Goal: Task Accomplishment & Management: Use online tool/utility

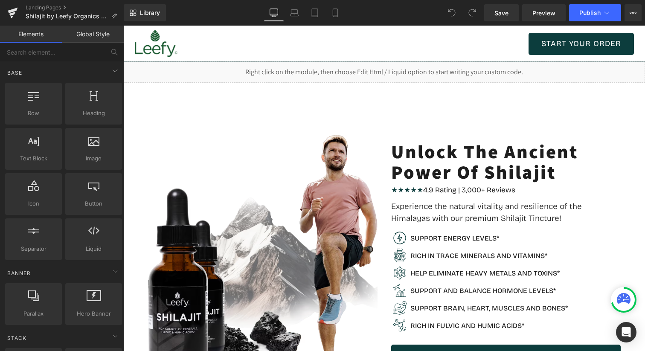
click at [525, 225] on div "Image Support energy levels* Text Block Image Rich in trace minerals and vitami…" at bounding box center [505, 283] width 229 height 116
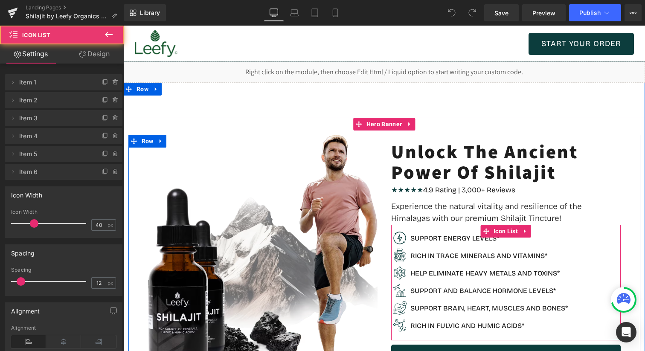
click at [510, 221] on h4 "Experience the natural vitality and resilience of the Himalayas with our premiu…" at bounding box center [505, 212] width 229 height 24
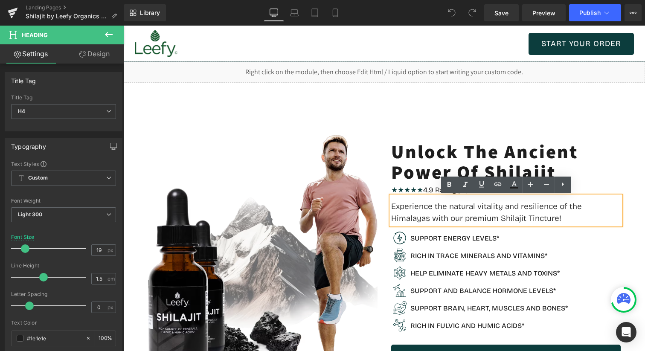
click at [515, 219] on h4 "Experience the natural vitality and resilience of the Himalayas with our premiu…" at bounding box center [505, 212] width 229 height 24
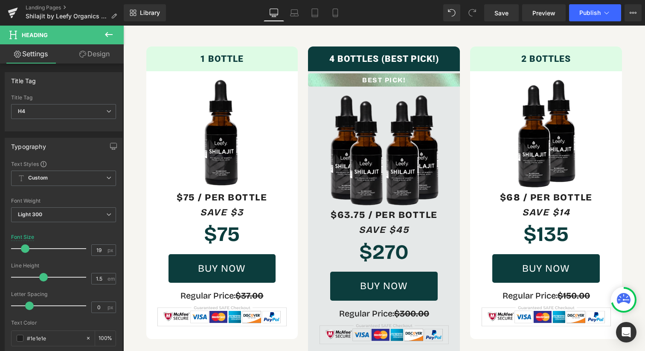
scroll to position [2861, 0]
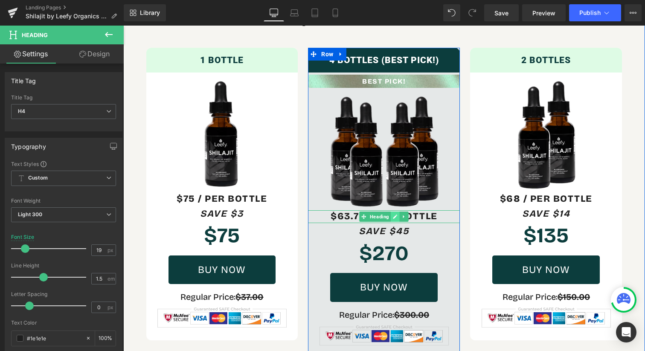
click at [393, 212] on link at bounding box center [395, 217] width 9 height 10
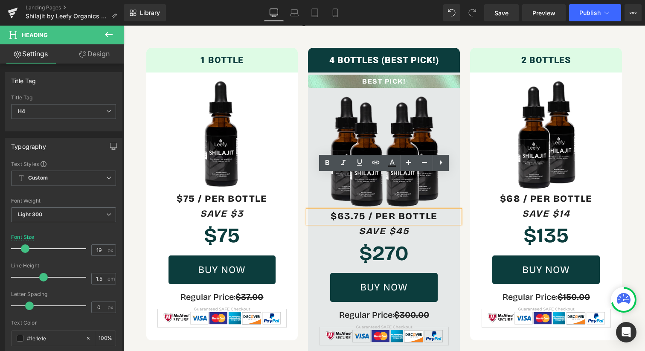
click at [348, 210] on h3 "$63.75 / Per Bottle" at bounding box center [384, 216] width 152 height 13
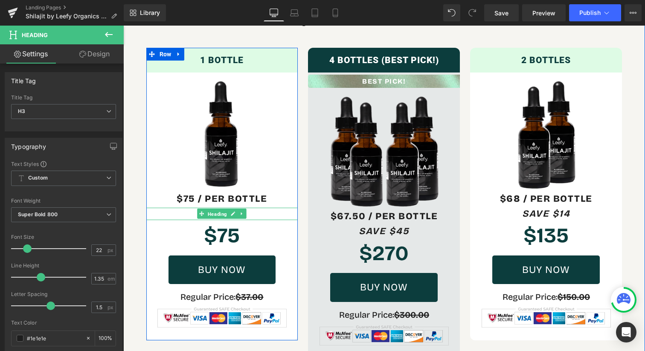
click at [211, 209] on span "Heading" at bounding box center [217, 214] width 23 height 10
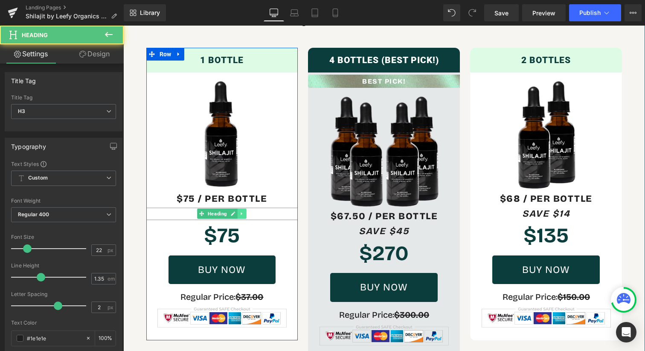
click at [243, 211] on icon at bounding box center [242, 213] width 5 height 5
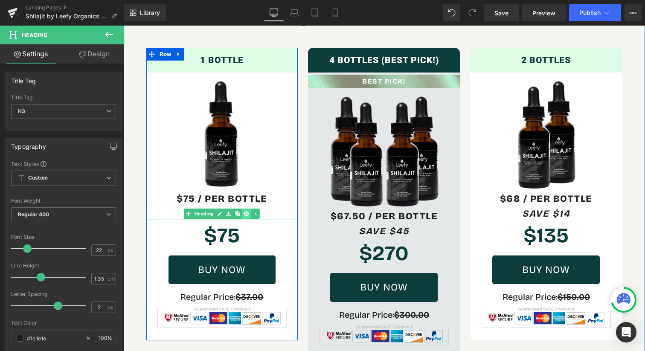
click at [246, 212] on icon at bounding box center [246, 214] width 5 height 5
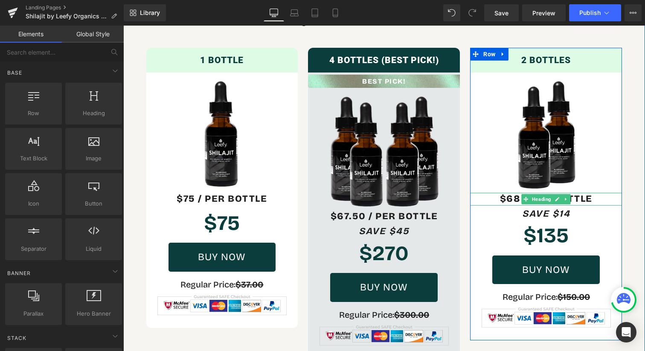
click at [513, 193] on h3 "$68 / Per Bottle" at bounding box center [546, 199] width 152 height 13
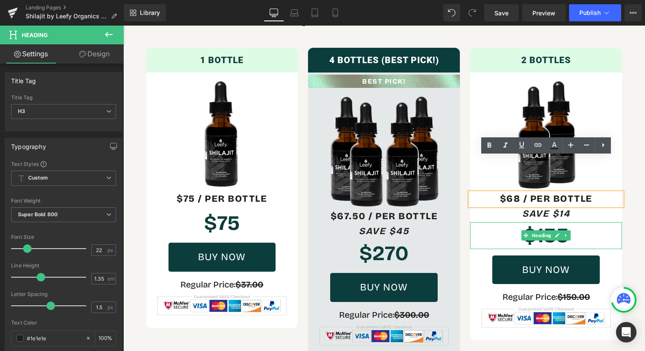
click at [597, 222] on h1 "$135" at bounding box center [546, 235] width 152 height 26
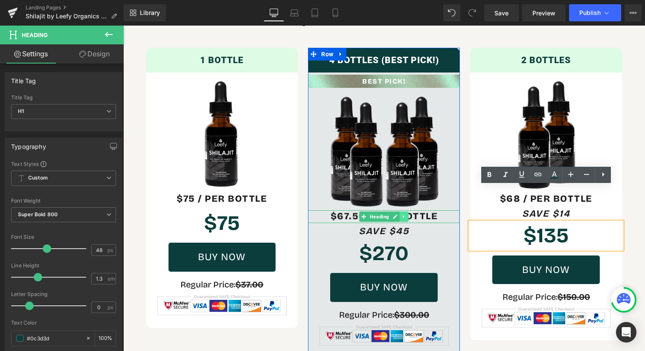
click at [407, 214] on icon at bounding box center [404, 216] width 5 height 5
click at [407, 215] on icon at bounding box center [409, 217] width 5 height 5
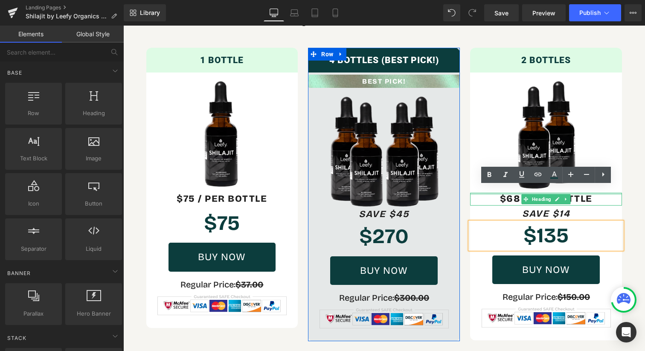
click at [604, 193] on div at bounding box center [546, 194] width 152 height 2
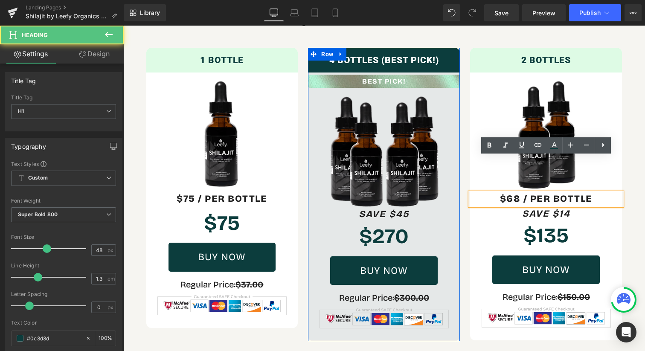
click at [605, 222] on h1 "$135" at bounding box center [546, 235] width 152 height 26
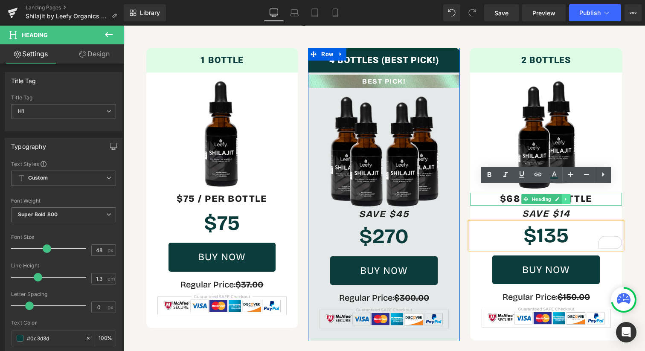
click at [568, 197] on icon at bounding box center [566, 199] width 5 height 5
click at [568, 194] on link at bounding box center [570, 199] width 9 height 10
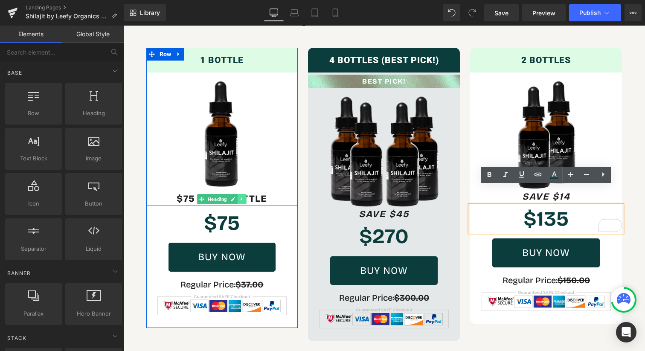
click at [241, 197] on icon at bounding box center [242, 199] width 5 height 5
click at [243, 194] on link at bounding box center [246, 199] width 9 height 10
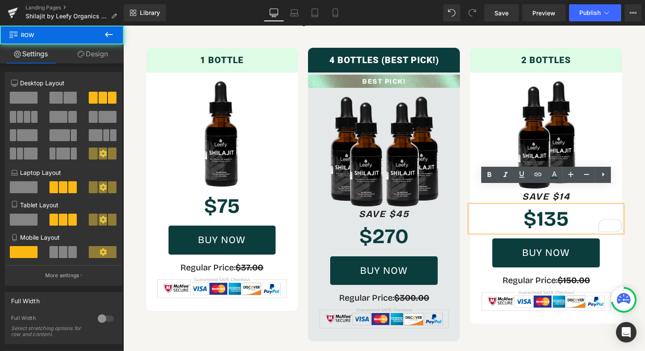
click at [463, 83] on div "4 BOTTLES (BEST PICK!) Heading BEST PICK! Heading Image save $45 Heading $270 H…" at bounding box center [384, 195] width 162 height 294
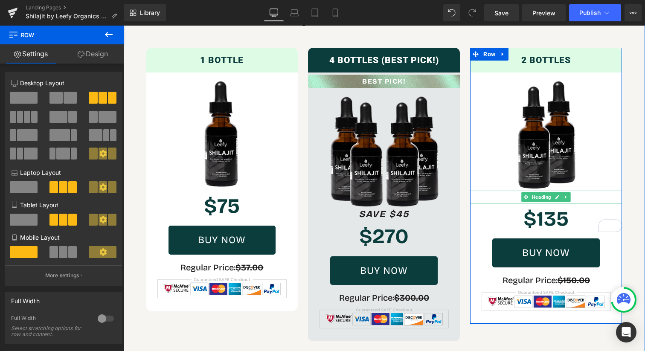
click at [575, 191] on h3 "save $14" at bounding box center [546, 197] width 152 height 13
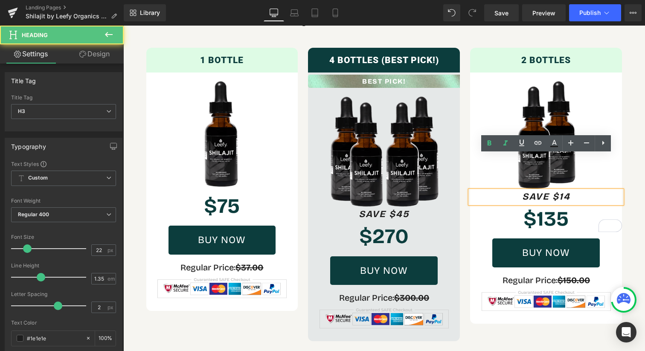
click at [575, 191] on h3 "save $14" at bounding box center [546, 197] width 152 height 13
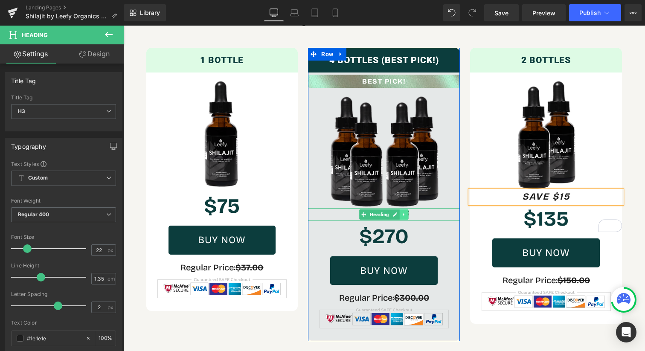
click at [409, 209] on link at bounding box center [404, 214] width 9 height 10
click at [386, 209] on link at bounding box center [382, 214] width 9 height 10
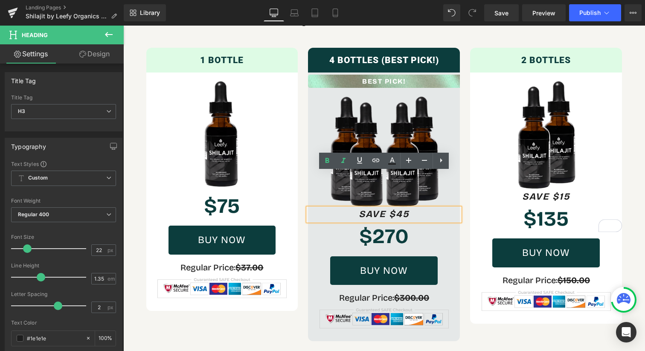
click at [406, 209] on icon "save $45" at bounding box center [384, 214] width 50 height 11
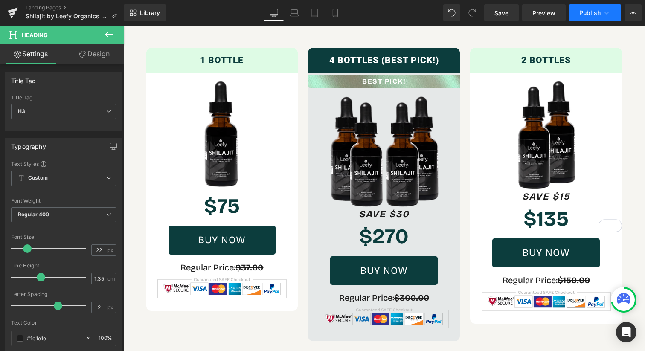
click at [606, 7] on button "Publish" at bounding box center [595, 12] width 52 height 17
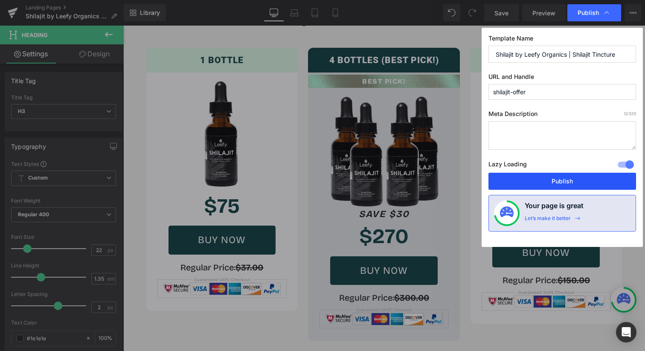
click at [536, 184] on button "Publish" at bounding box center [562, 181] width 148 height 17
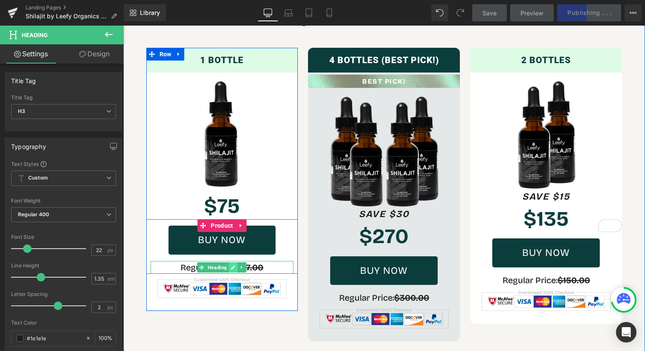
click at [238, 262] on link at bounding box center [233, 267] width 9 height 10
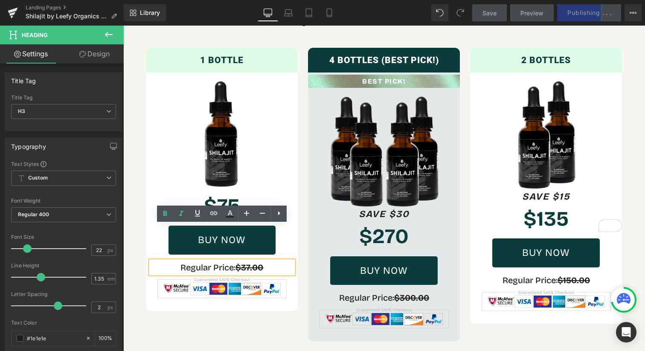
click at [246, 262] on strong "$37.00" at bounding box center [249, 267] width 28 height 10
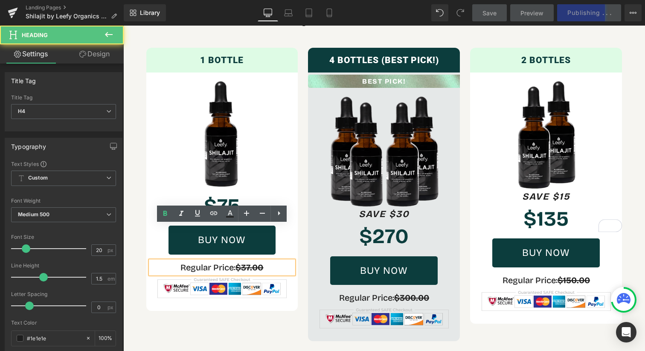
click at [265, 313] on div "Buy Now! Delivered Fast. Heading 1 BOTTLE Heading Image $75 Heading Buy now (P)…" at bounding box center [384, 181] width 499 height 381
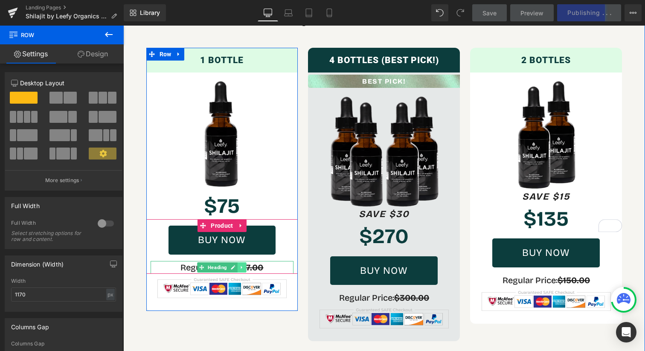
click at [240, 265] on icon at bounding box center [242, 267] width 5 height 5
click at [242, 262] on link at bounding box center [237, 267] width 9 height 10
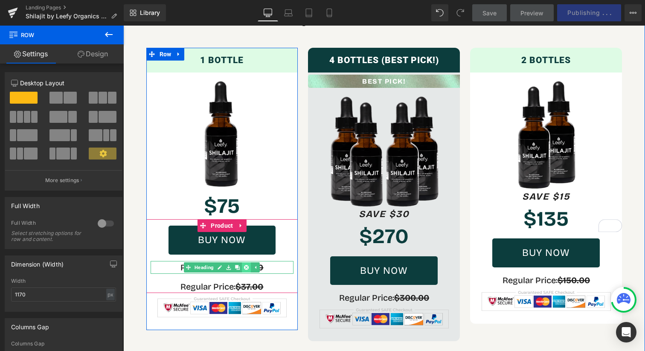
click at [244, 262] on link at bounding box center [246, 267] width 9 height 10
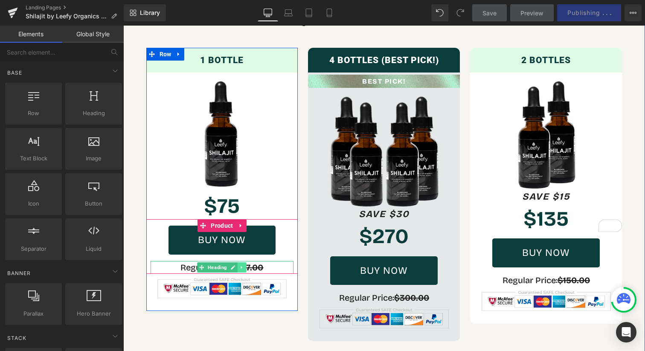
click at [245, 262] on link at bounding box center [242, 267] width 9 height 10
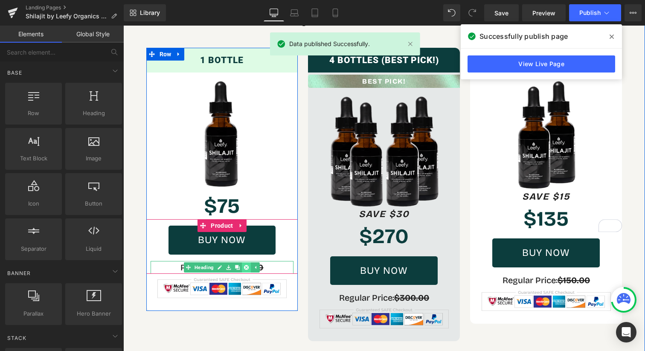
click at [246, 265] on icon at bounding box center [246, 267] width 5 height 5
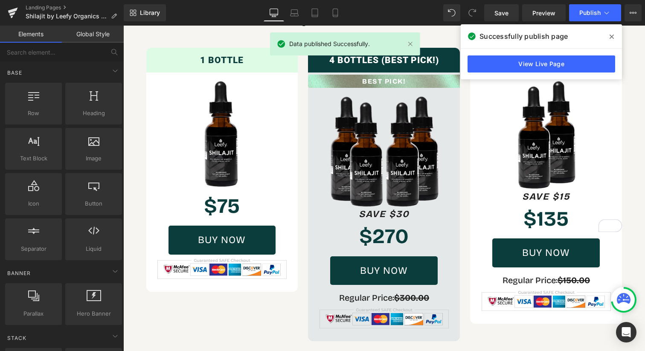
click at [615, 28] on div "Successfully publish page" at bounding box center [541, 36] width 161 height 24
click at [615, 30] on span at bounding box center [612, 37] width 14 height 14
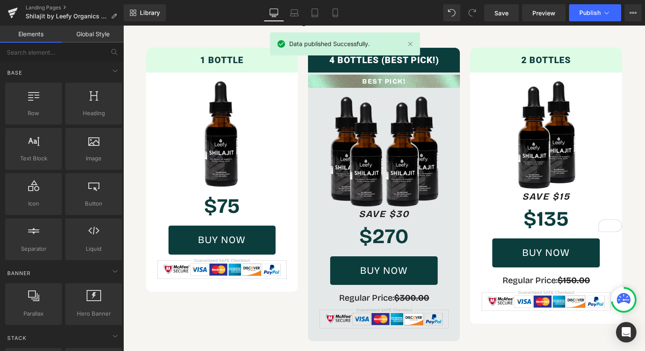
click at [123, 26] on div at bounding box center [123, 26] width 0 height 0
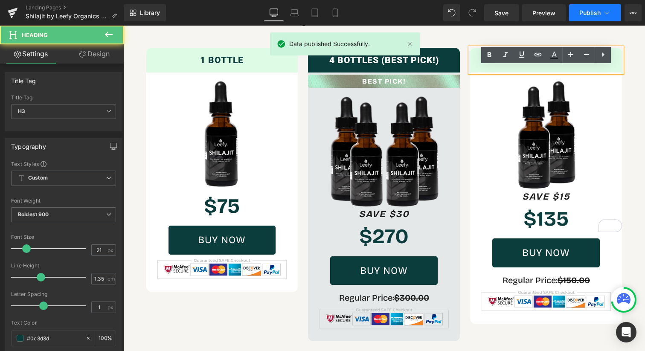
click at [615, 21] on button "Publish" at bounding box center [595, 12] width 52 height 17
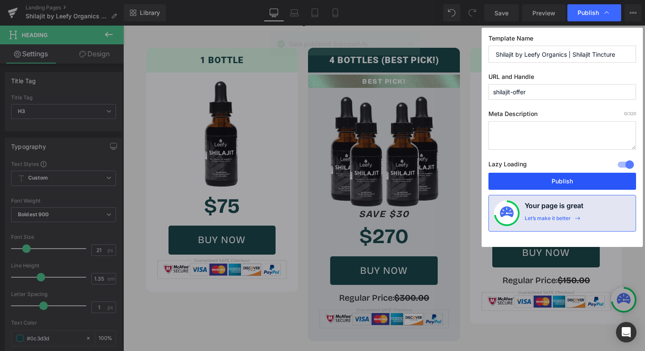
click at [515, 175] on button "Publish" at bounding box center [562, 181] width 148 height 17
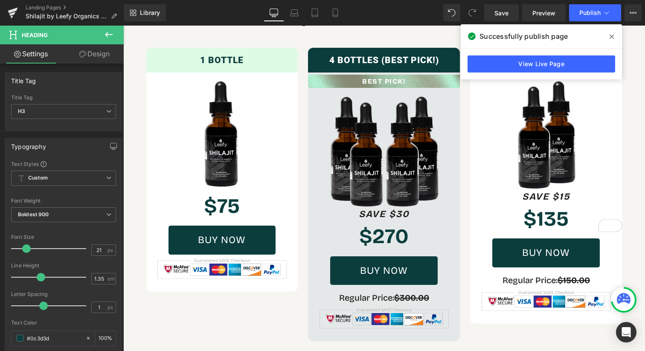
click at [606, 39] on span at bounding box center [612, 37] width 14 height 14
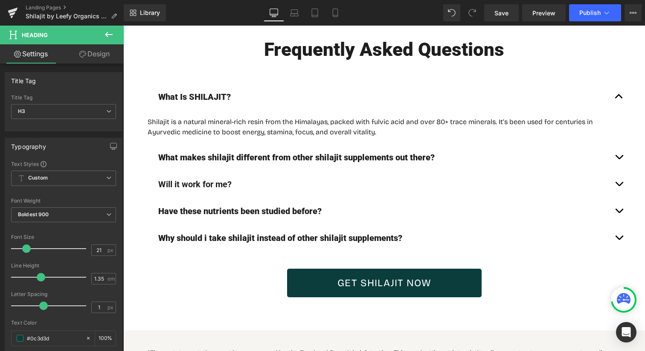
scroll to position [3530, 0]
